Goal: Communication & Community: Answer question/provide support

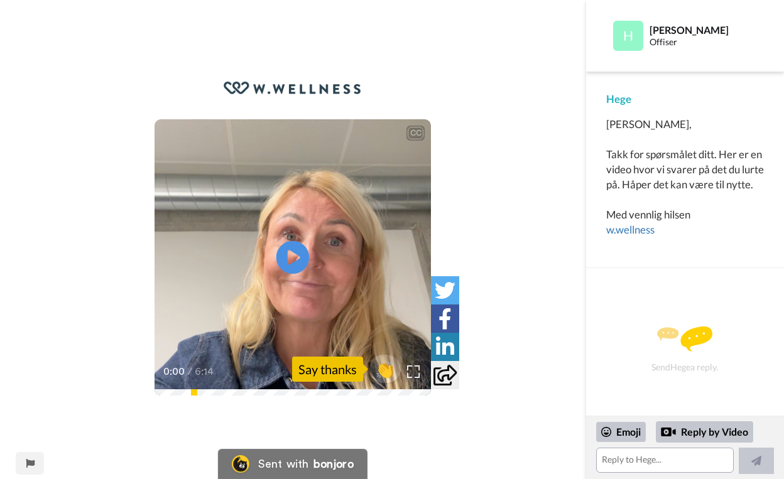
click at [293, 256] on icon "Play/Pause" at bounding box center [292, 258] width 33 height 60
click at [523, 300] on div "CC Play/Pause Ja, jeg er et liten sånn klassisk dilemmar man kan stå i. 0:06 / …" at bounding box center [293, 247] width 586 height 335
click at [674, 364] on div "Send Hege a reply." at bounding box center [685, 349] width 164 height 119
click at [648, 341] on div "Send Hege a reply." at bounding box center [685, 349] width 164 height 119
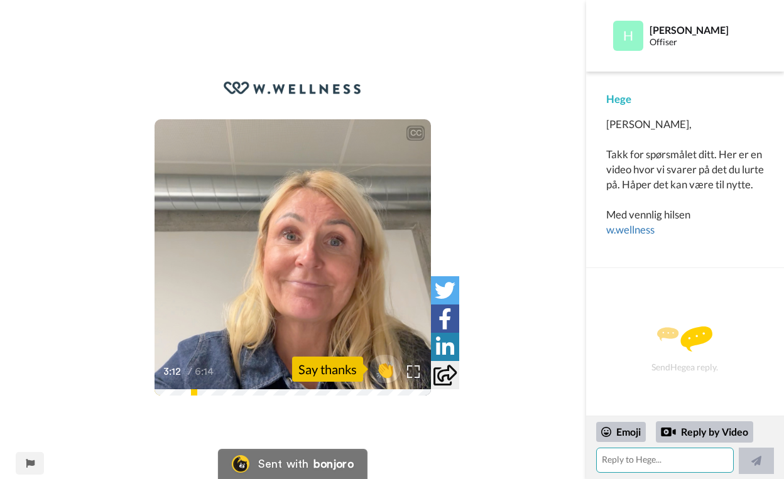
click at [621, 459] on textarea at bounding box center [665, 460] width 138 height 25
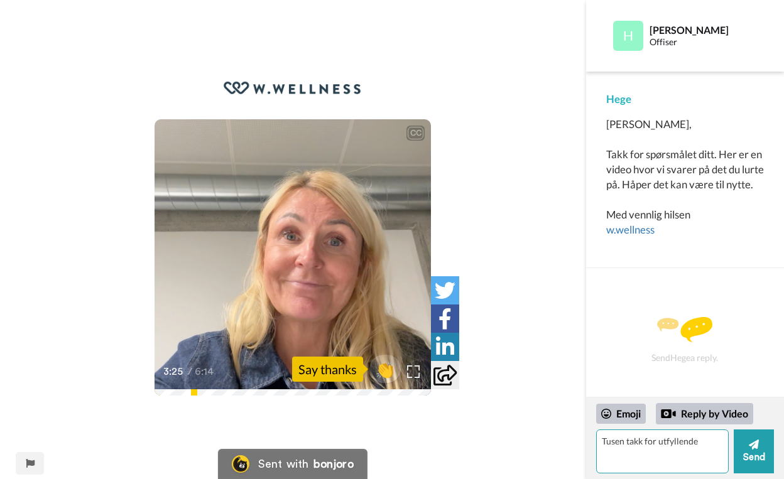
type textarea "Tusen takk for utfyllende"
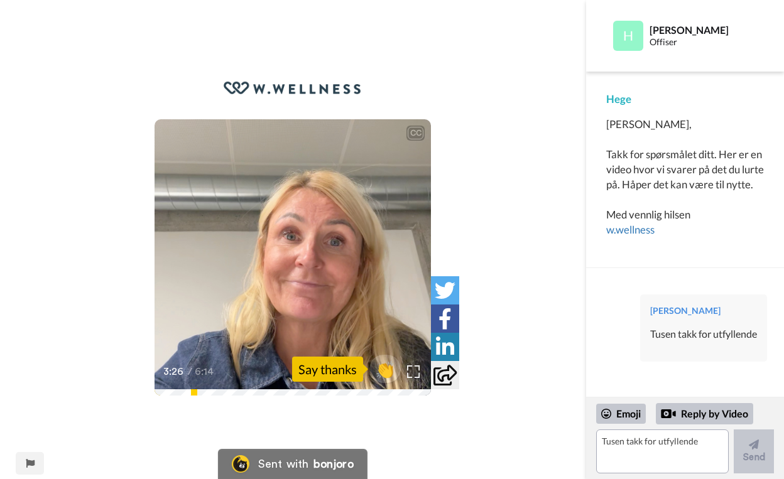
scroll to position [6, 0]
click at [678, 448] on textarea "Tusen takk for utfyllende" at bounding box center [662, 452] width 133 height 44
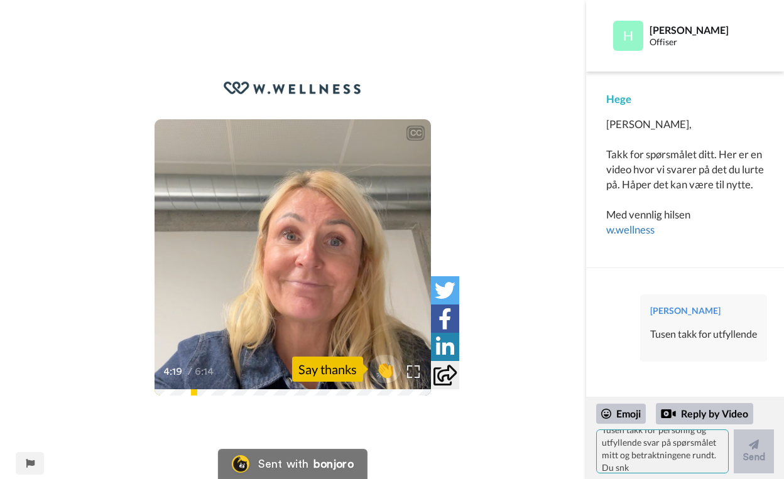
scroll to position [0, 0]
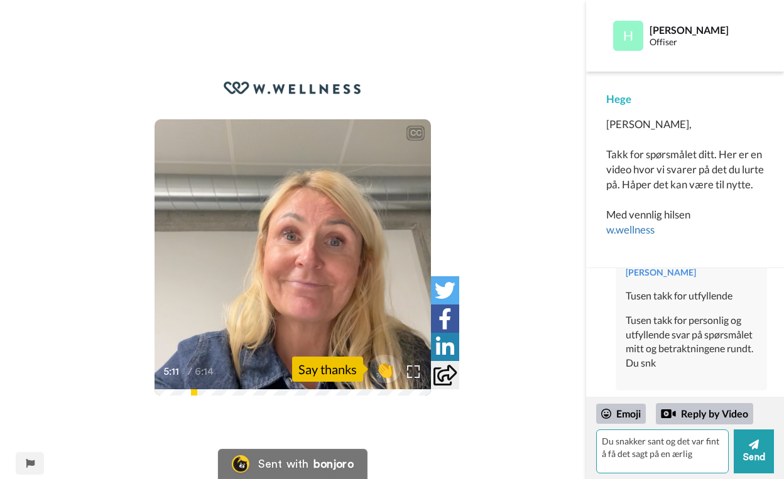
click at [650, 456] on textarea "Du snakker sant og det var fint å få det sagt på en ærlig" at bounding box center [662, 452] width 133 height 44
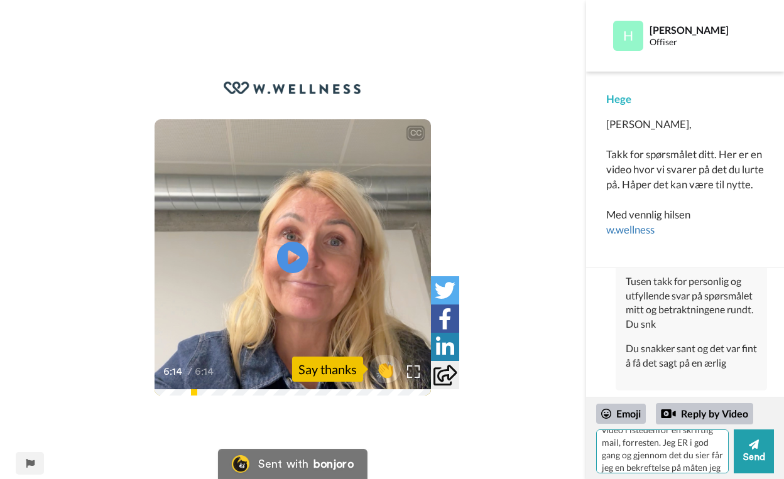
scroll to position [99, 0]
type textarea "å høre deg si det på en oppriktig og ærlig måte. Gode ord! Tusen takk! (Deler a…"
click at [755, 459] on button "Send" at bounding box center [754, 452] width 40 height 44
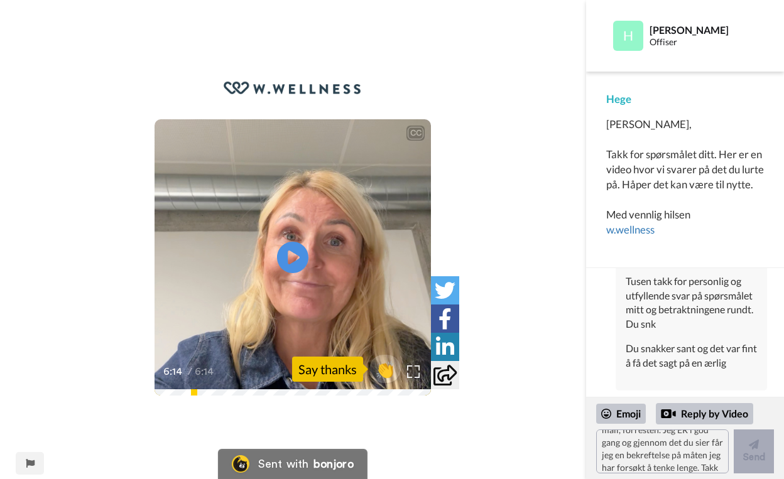
scroll to position [0, 0]
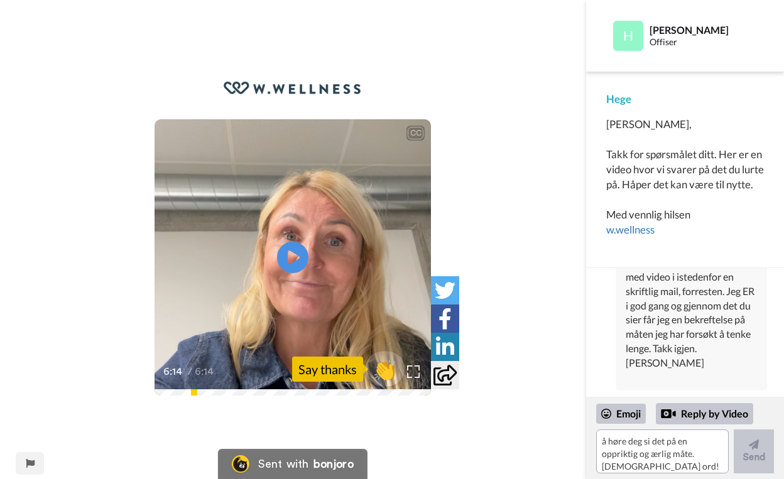
click at [390, 371] on span "👏" at bounding box center [386, 369] width 40 height 25
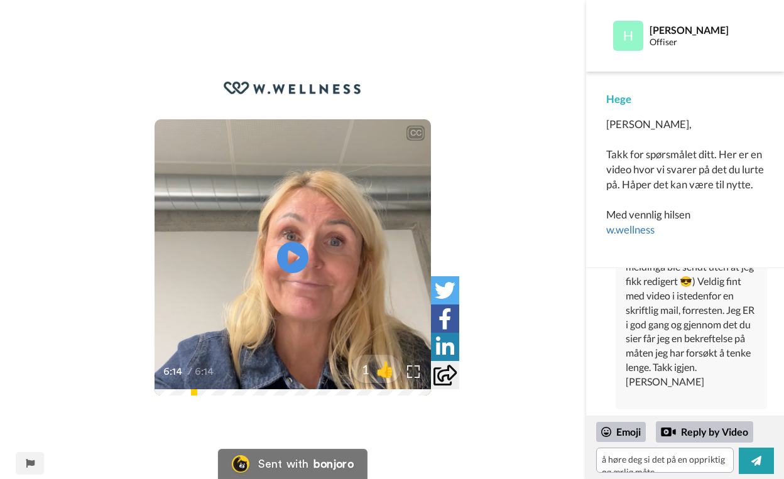
click at [412, 369] on div at bounding box center [376, 369] width 101 height 101
click at [447, 318] on icon at bounding box center [445, 319] width 13 height 21
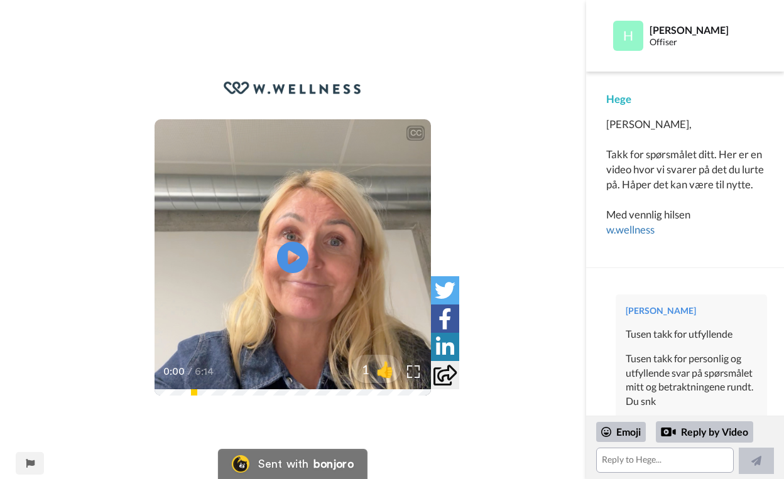
scroll to position [266, 0]
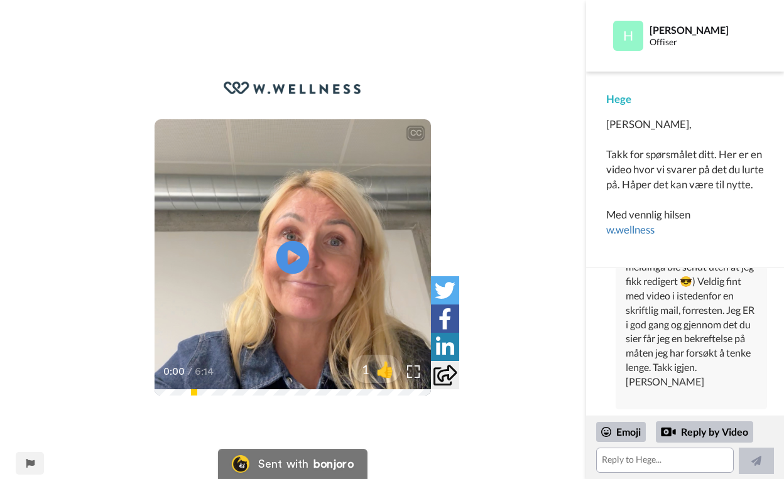
click at [298, 258] on icon "Play/Pause" at bounding box center [292, 258] width 33 height 60
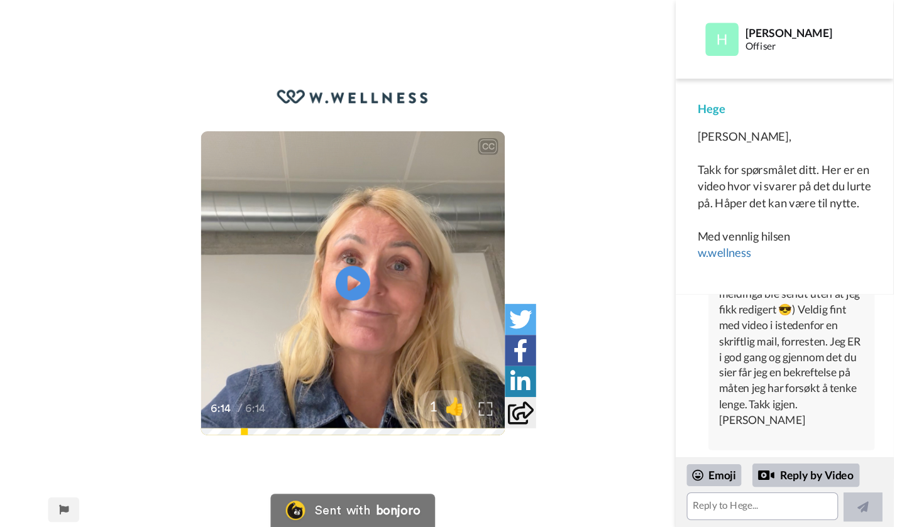
scroll to position [190, 0]
